Goal: Go to known website: Access a specific website the user already knows

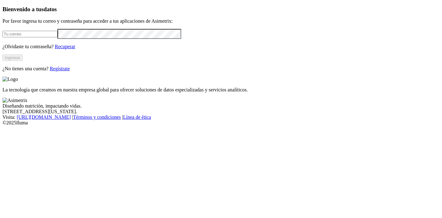
click at [58, 37] on input "email" at bounding box center [29, 34] width 55 height 7
type input "[PERSON_NAME][EMAIL_ADDRESS][PERSON_NAME][DOMAIN_NAME]"
click at [23, 61] on button "Ingresar" at bounding box center [12, 57] width 20 height 7
